Goal: Find specific page/section: Find specific page/section

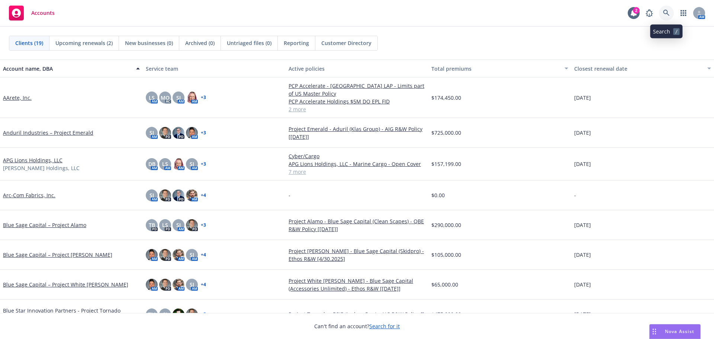
click at [670, 16] on link at bounding box center [666, 13] width 15 height 15
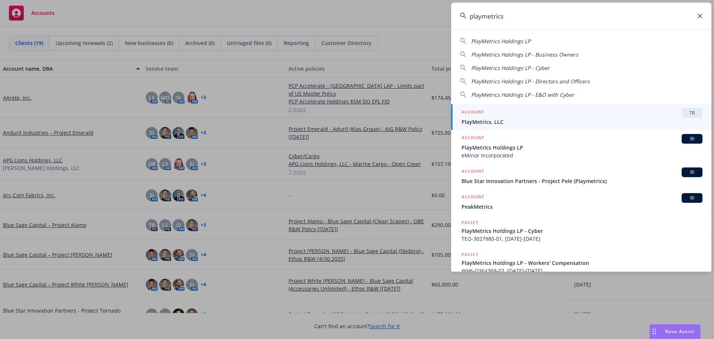
click at [548, 43] on div "PlayMetrics Holdings LP" at bounding box center [581, 41] width 242 height 8
type input "PlayMetrics Holdings LP"
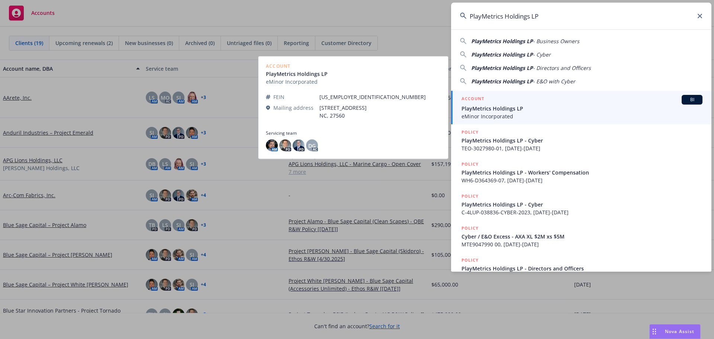
click at [559, 103] on div "ACCOUNT BI" at bounding box center [581, 100] width 241 height 10
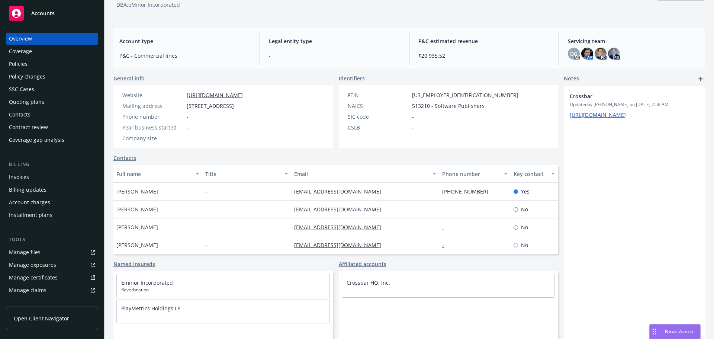
scroll to position [58, 0]
click at [23, 257] on div "Manage files" at bounding box center [25, 252] width 32 height 12
click at [37, 111] on div "Contacts" at bounding box center [52, 115] width 86 height 12
